Goal: Find specific page/section: Find specific page/section

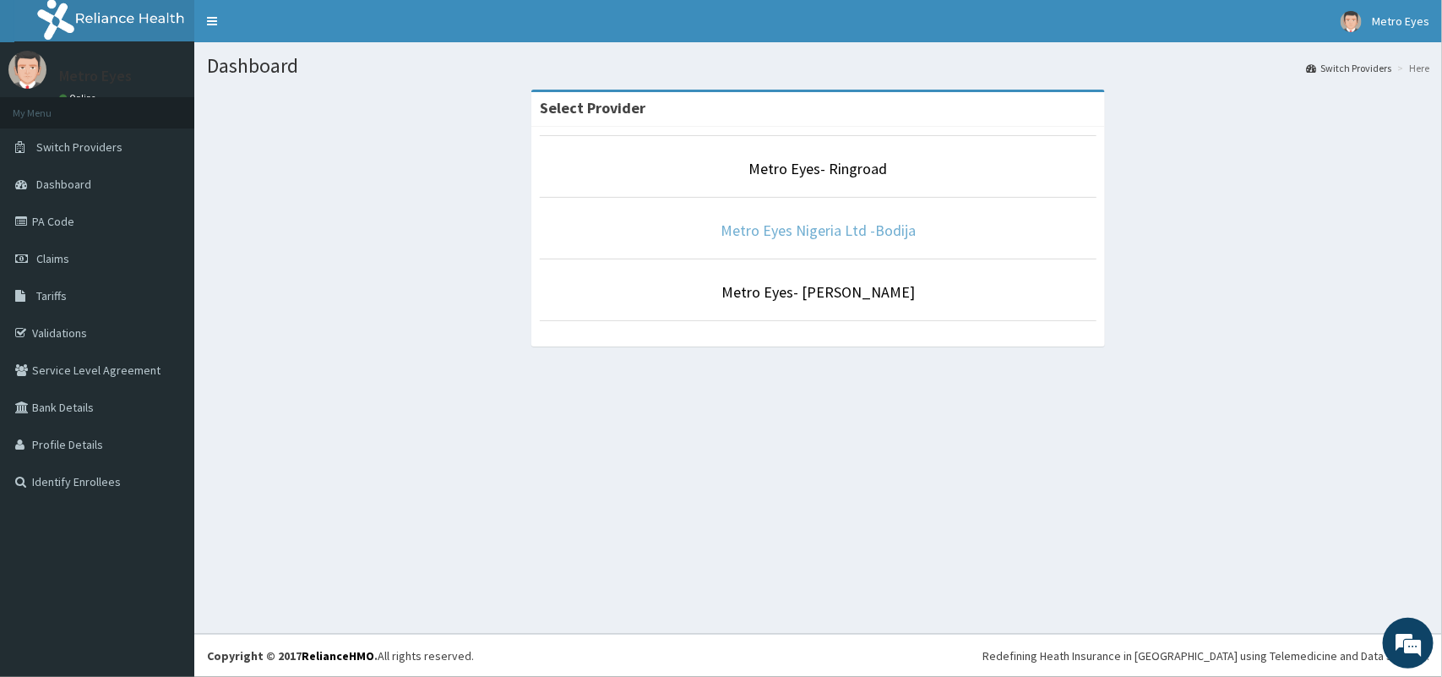
click at [847, 230] on link "Metro Eyes Nigeria Ltd -Bodija" at bounding box center [818, 230] width 195 height 19
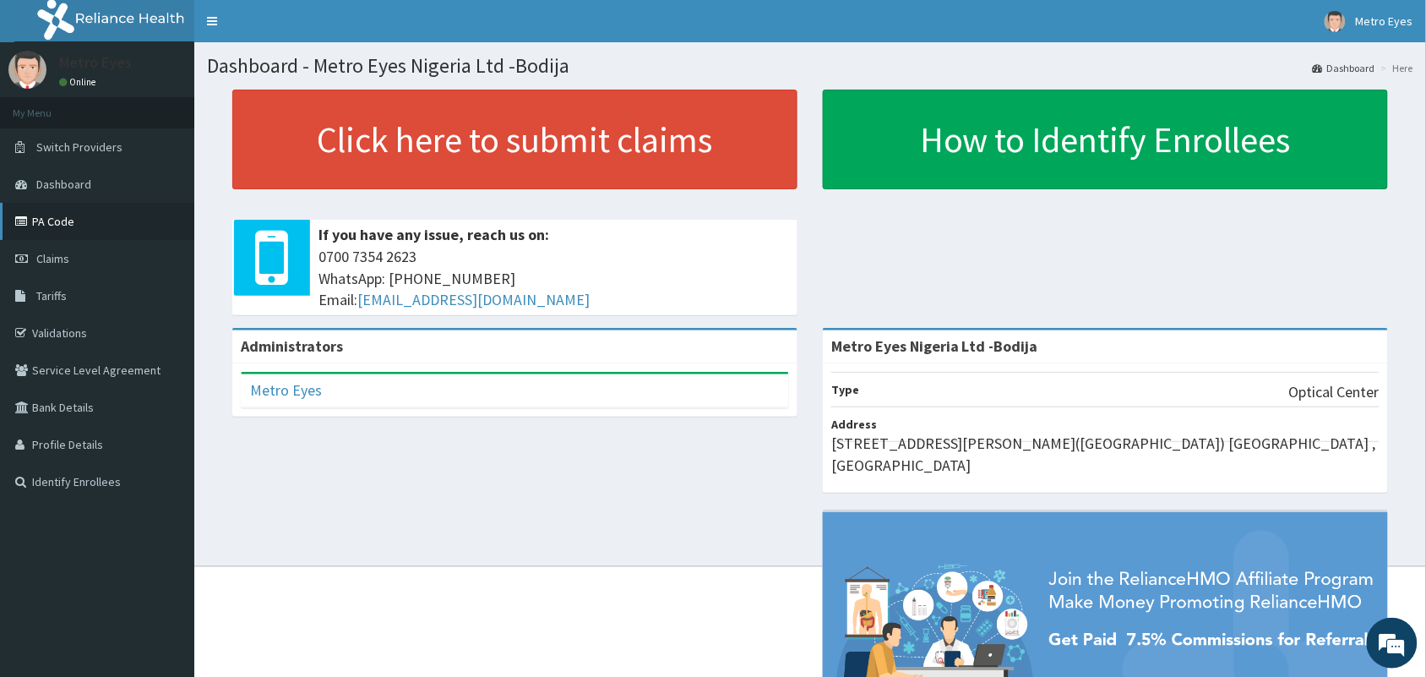
click at [106, 221] on link "PA Code" at bounding box center [97, 221] width 194 height 37
